Goal: Information Seeking & Learning: Learn about a topic

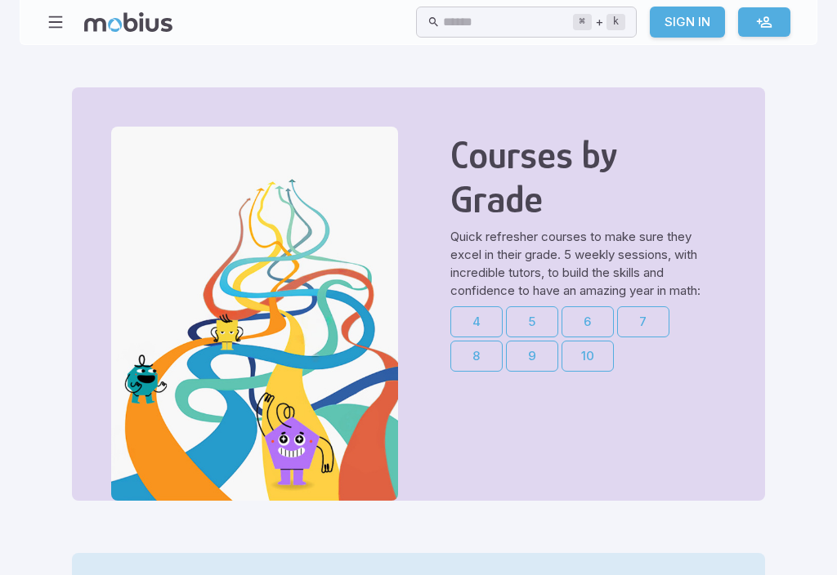
click at [56, 20] on icon "button" at bounding box center [56, 22] width 18 height 18
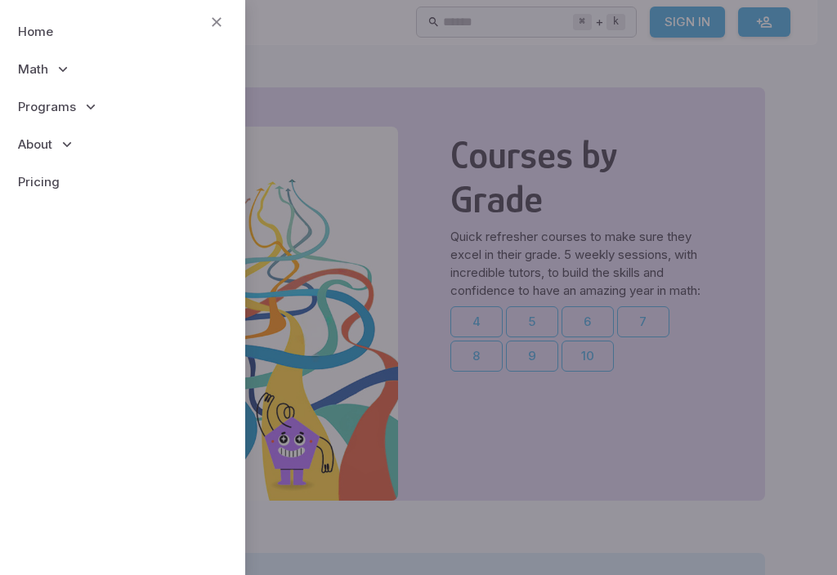
click at [55, 70] on icon at bounding box center [63, 69] width 16 height 16
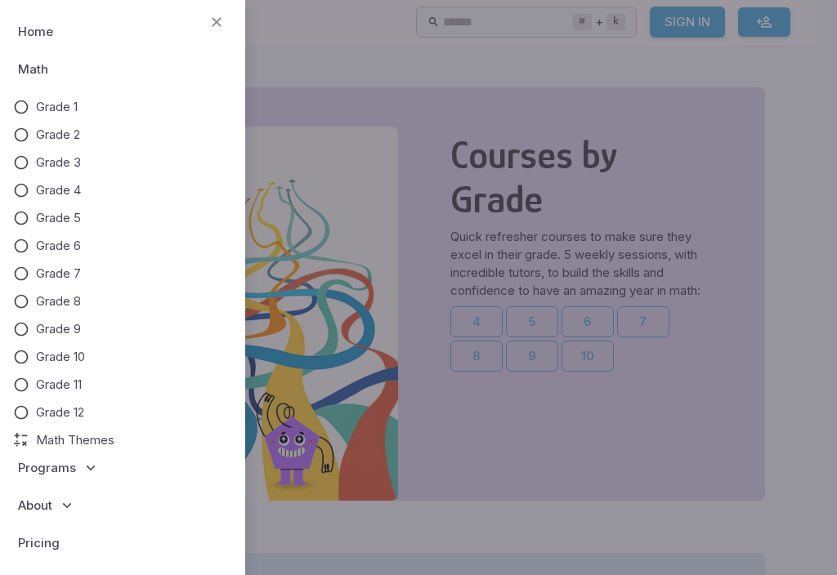
click at [19, 167] on icon at bounding box center [21, 162] width 16 height 16
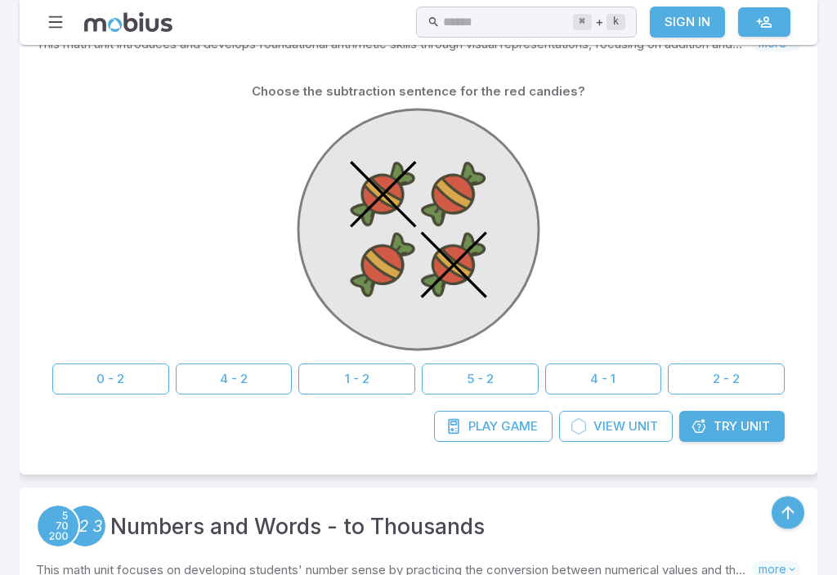
scroll to position [410, 0]
click at [205, 387] on button "4 - 2" at bounding box center [234, 379] width 117 height 31
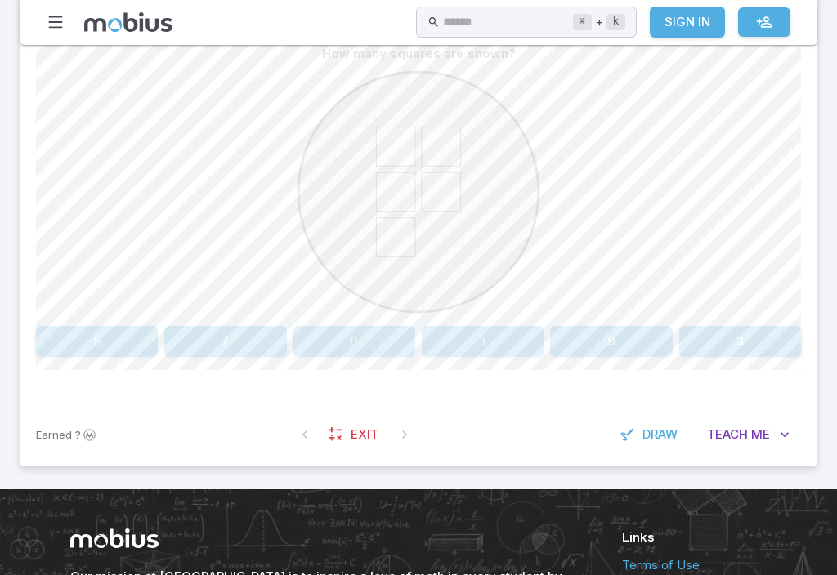
scroll to position [444, 0]
click at [78, 338] on button "5" at bounding box center [97, 341] width 122 height 31
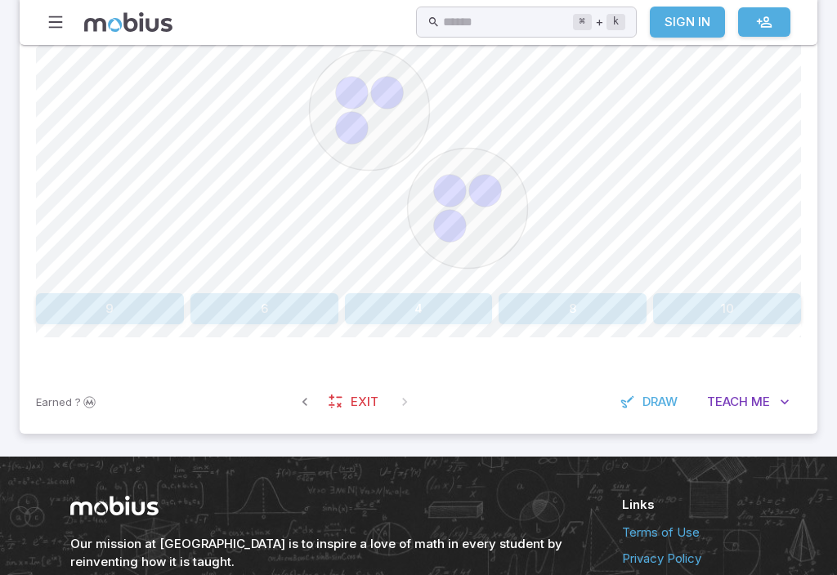
scroll to position [476, 0]
click at [219, 304] on button "6" at bounding box center [264, 308] width 148 height 31
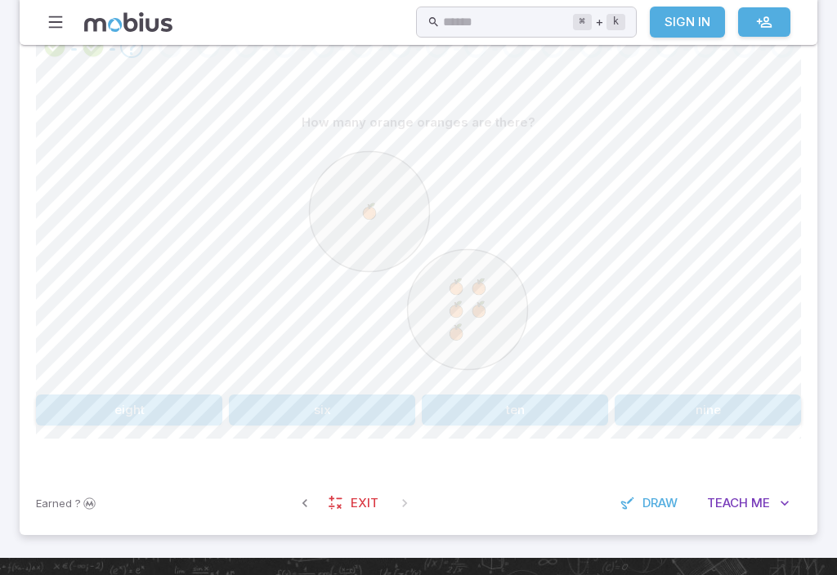
scroll to position [375, 0]
click at [261, 408] on button "six" at bounding box center [322, 410] width 186 height 31
click at [474, 415] on button "nine" at bounding box center [483, 410] width 122 height 31
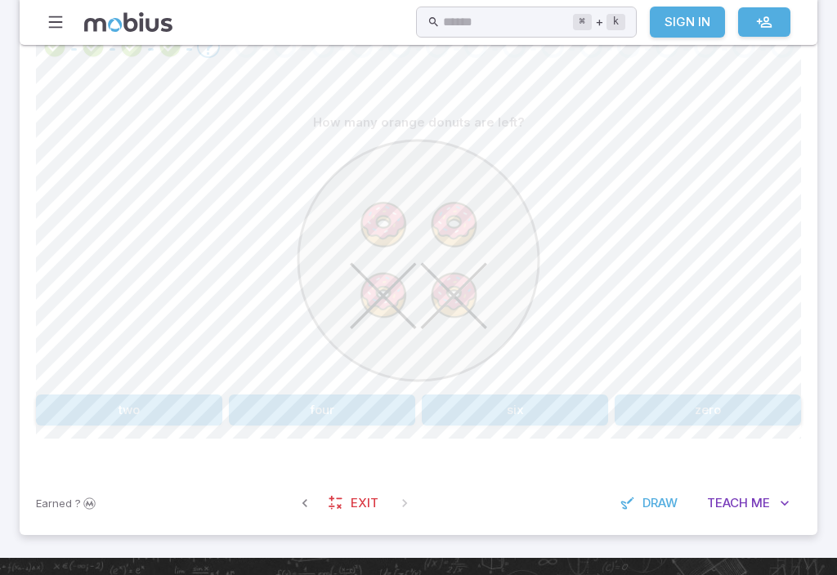
click at [108, 407] on button "two" at bounding box center [129, 410] width 186 height 31
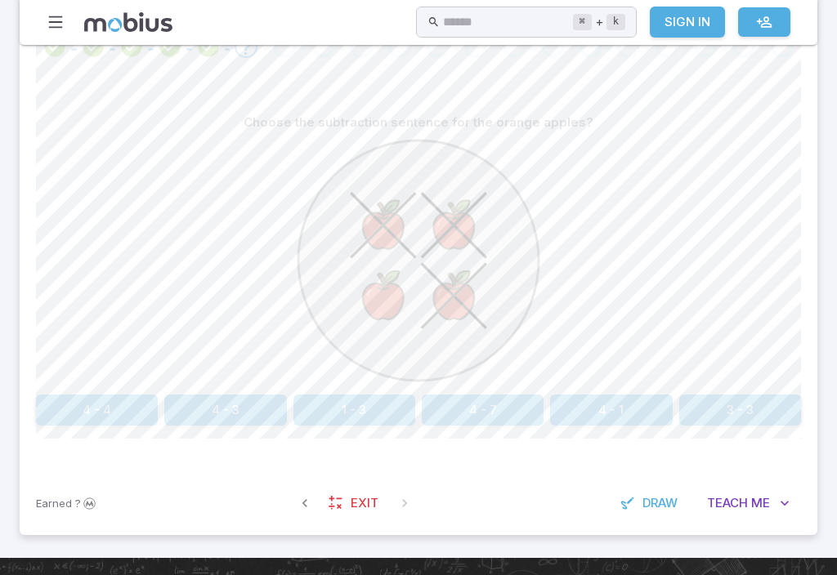
click at [207, 415] on button "4 - 3" at bounding box center [225, 410] width 122 height 31
click at [76, 412] on button "3 - 2" at bounding box center [97, 410] width 122 height 31
